Goal: Contribute content

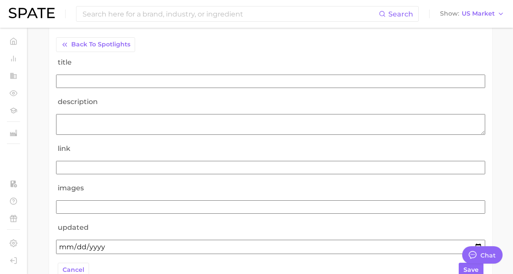
scroll to position [113, 0]
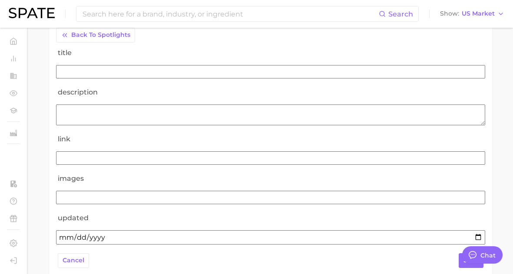
click at [156, 194] on input "images" at bounding box center [270, 197] width 429 height 13
paste input "[URL][DOMAIN_NAME]"
type input "[URL][DOMAIN_NAME]"
click at [154, 163] on input "link" at bounding box center [270, 158] width 429 height 13
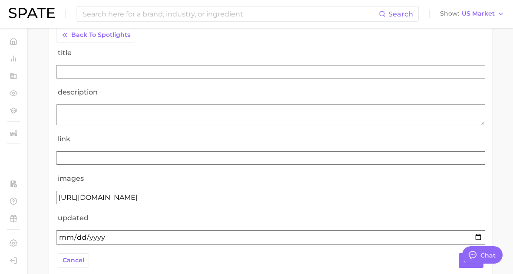
scroll to position [0, 0]
click at [122, 72] on input "title" at bounding box center [270, 71] width 429 height 13
paste input "YipitData x Spate Report Virality-Driven Brands Are Taking a Slice of the Beaut…"
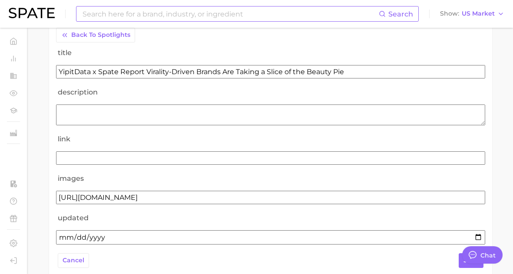
type input "YipitData x Spate Report Virality-Driven Brands Are Taking a Slice of the Beaut…"
click at [130, 161] on input "link" at bounding box center [270, 158] width 429 height 13
paste input "[URL][DOMAIN_NAME]"
type input "[URL][DOMAIN_NAME]"
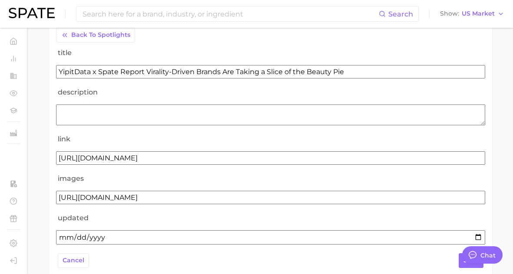
scroll to position [0, 0]
click at [146, 117] on textarea "description" at bounding box center [270, 115] width 429 height 21
paste textarea "Learn which fast-moving, virality-driven brands are leading the pack, the risks…"
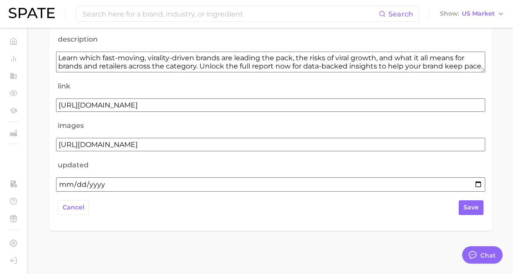
type textarea "Learn which fast-moving, virality-driven brands are leading the pack, the risks…"
click at [64, 183] on input "updated" at bounding box center [270, 185] width 429 height 14
type input "[DATE]"
click at [474, 206] on span "save" at bounding box center [470, 207] width 15 height 7
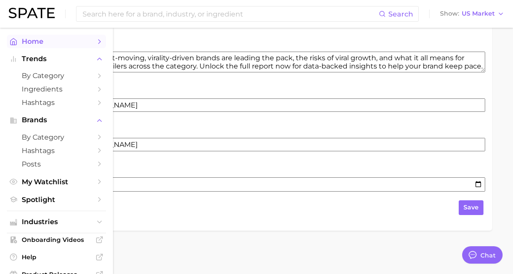
click at [16, 44] on icon "Sidebar" at bounding box center [13, 41] width 6 height 7
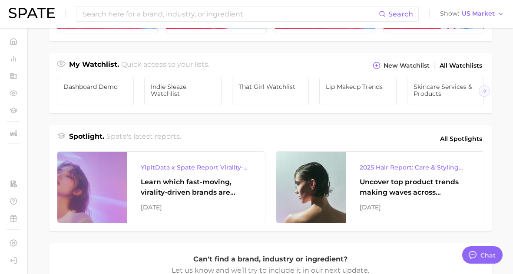
scroll to position [316, 0]
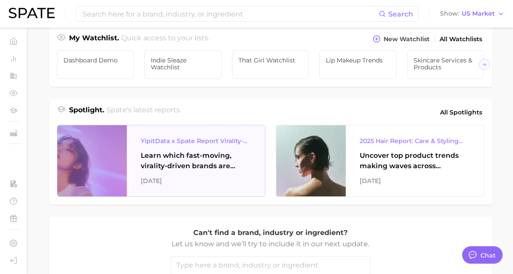
click at [216, 157] on div "Learn which fast-moving, virality-driven brands are leading the pack, the risks…" at bounding box center [196, 161] width 110 height 21
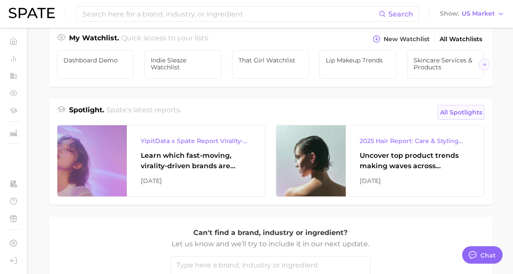
click at [473, 110] on span "All Spotlights" at bounding box center [461, 112] width 42 height 10
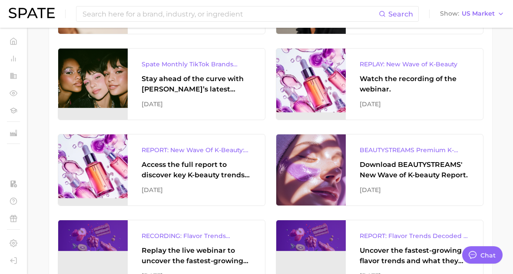
scroll to position [218, 0]
